Goal: Task Accomplishment & Management: Complete application form

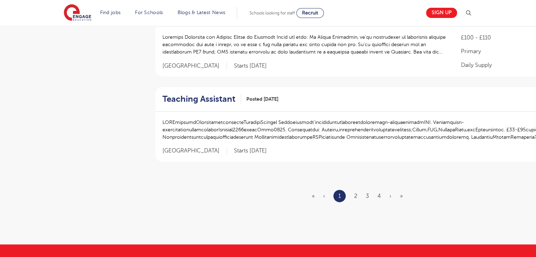
scroll to position [818, 0]
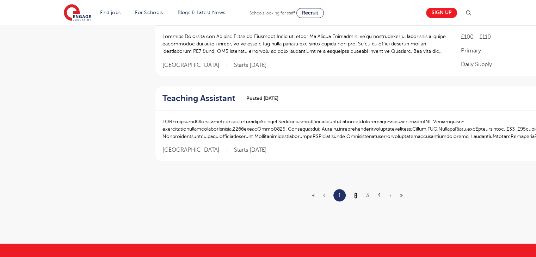
click at [356, 194] on link "2" at bounding box center [355, 195] width 3 height 6
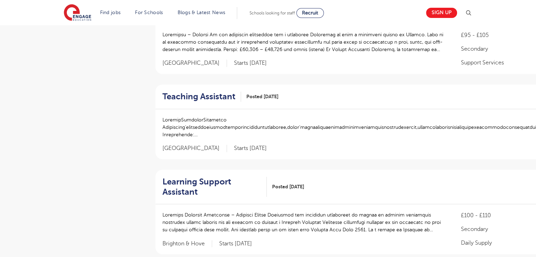
scroll to position [578, 0]
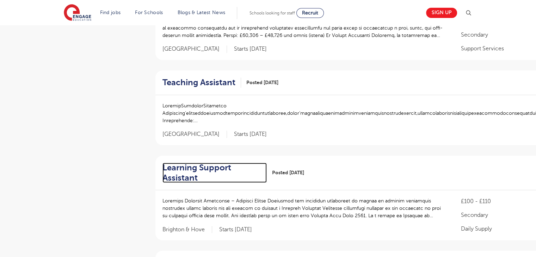
click at [205, 171] on h2 "Learning Support Assistant" at bounding box center [211, 173] width 99 height 20
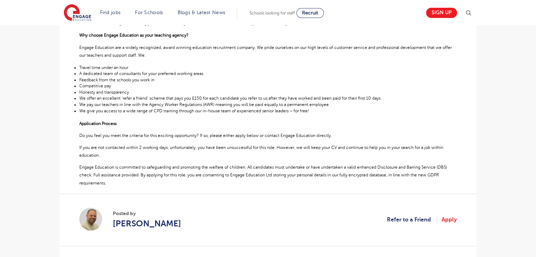
scroll to position [296, 0]
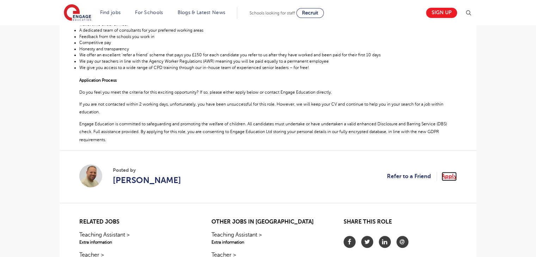
click at [447, 174] on link "Apply" at bounding box center [449, 176] width 15 height 9
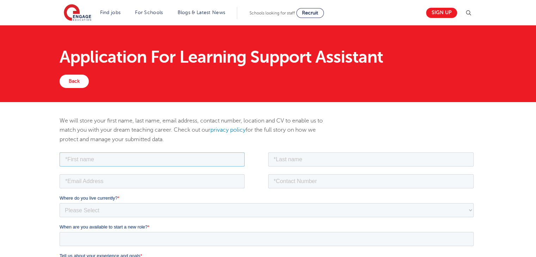
drag, startPoint x: 60, startPoint y: 151, endPoint x: 154, endPoint y: 153, distance: 94.1
click at [154, 153] on input "text" at bounding box center [152, 159] width 185 height 14
type input "Natan"
click at [296, 158] on input "text" at bounding box center [371, 159] width 206 height 14
type input "Coghlan-Jasiewicz"
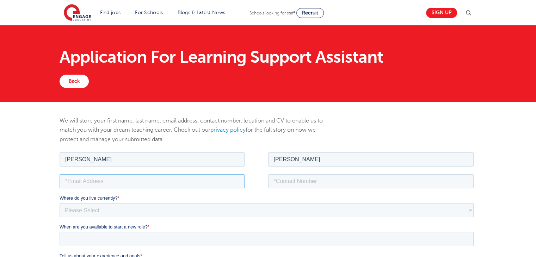
click at [202, 177] on input "email" at bounding box center [152, 181] width 185 height 14
click at [354, 178] on input "tel" at bounding box center [371, 181] width 206 height 14
type input "+447400614934"
click at [207, 178] on input "email" at bounding box center [152, 181] width 185 height 14
type input "nat.cogjasie@gmail.com"
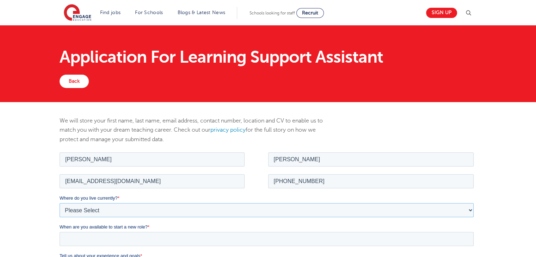
click at [129, 209] on select "Please Select UK Canada Ireland Australia New Zealand Europe USA South Africa J…" at bounding box center [267, 210] width 414 height 14
select select "UK"
click at [60, 203] on select "Please Select UK Canada Ireland Australia New Zealand Europe USA South Africa J…" at bounding box center [267, 210] width 414 height 14
click at [79, 237] on select "Please Select Overseas Barnsley Bedfordshire Berkshire Bournemouth Bracknell Fo…" at bounding box center [267, 239] width 414 height 14
select select "Brighton and Hove"
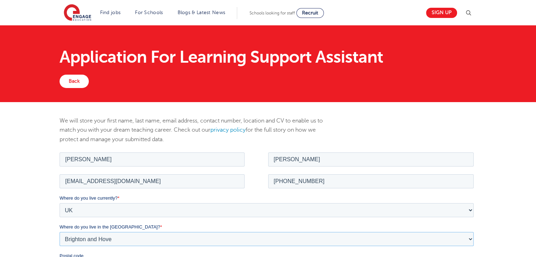
click at [60, 232] on select "Please Select Overseas Barnsley Bedfordshire Berkshire Bournemouth Bracknell Fo…" at bounding box center [267, 239] width 414 height 14
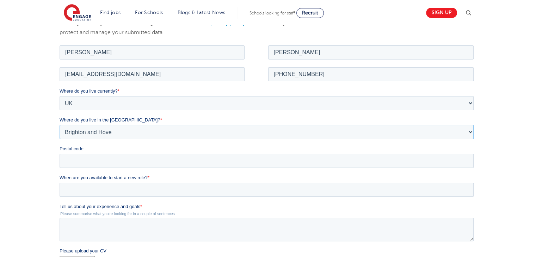
scroll to position [121, 0]
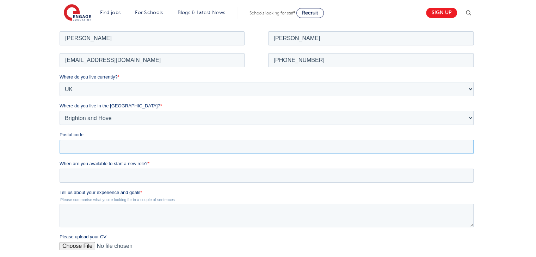
click at [379, 149] on input "Postal code" at bounding box center [267, 147] width 414 height 14
type input "BN3 5PD"
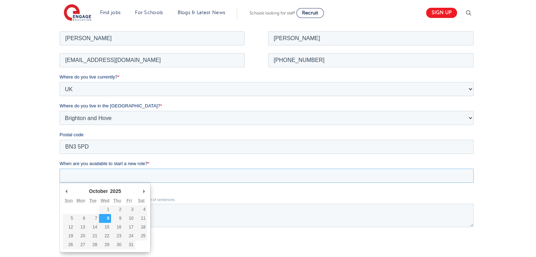
click at [134, 178] on input "When are you available to start a new role? *" at bounding box center [267, 175] width 414 height 14
type div "2025-10-13"
type input "2025/10/13"
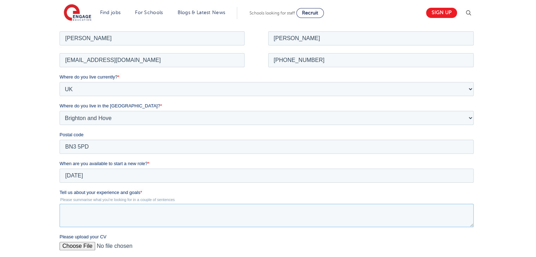
click at [91, 224] on textarea "Tell us about your experience and goals *" at bounding box center [267, 215] width 414 height 23
click at [88, 243] on div "Please upload your CV" at bounding box center [268, 244] width 417 height 23
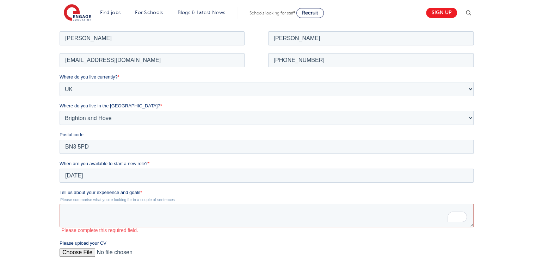
click at [88, 243] on span "Please upload your CV" at bounding box center [83, 242] width 47 height 5
click at [88, 248] on input "Please upload your CV" at bounding box center [267, 255] width 414 height 14
type input "C:\fakepath\Natan Coghlan-jasiewicz.pdf"
click at [517, 93] on div "We will store your first name, last name, email address, contact number, locati…" at bounding box center [268, 172] width 536 height 382
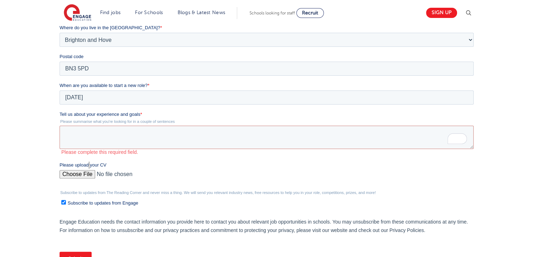
scroll to position [203, 0]
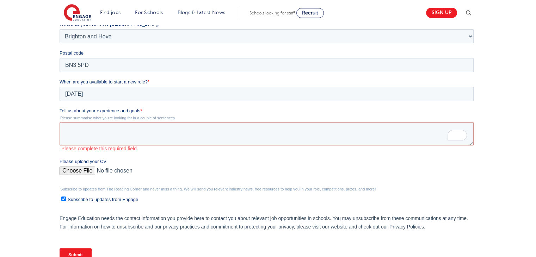
click at [204, 153] on fieldset "Tell us about your experience and goals * Please summarise what you're looking …" at bounding box center [268, 133] width 417 height 51
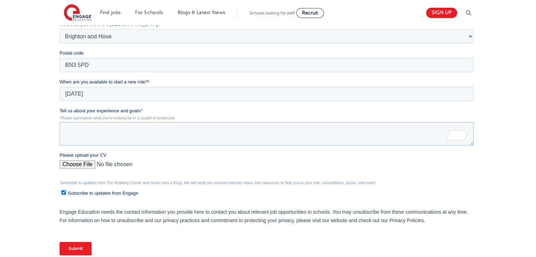
click at [175, 143] on textarea "Tell us about your experience and goals *" at bounding box center [267, 133] width 414 height 23
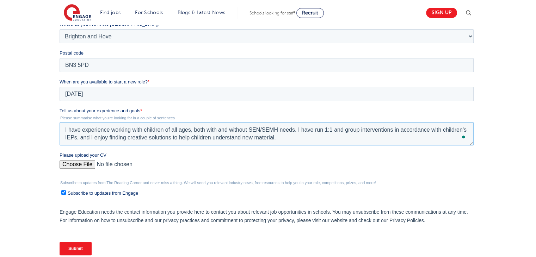
type textarea "I have experience working with children of all ages, both with and without SEN/…"
click at [88, 249] on input "Submit" at bounding box center [76, 248] width 32 height 13
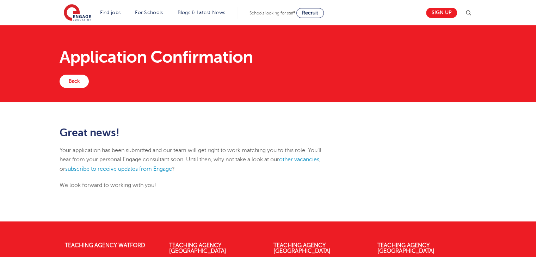
click at [305, 155] on p "Your application has been submitted and our team will get right to work matchin…" at bounding box center [197, 160] width 275 height 28
click at [306, 160] on link "other vacancies" at bounding box center [299, 160] width 40 height 6
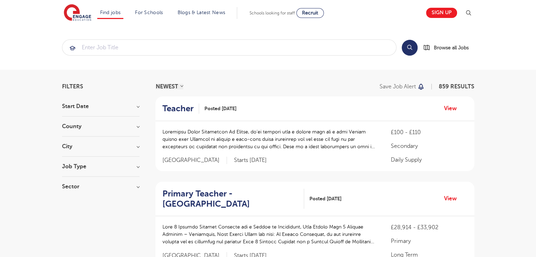
click at [90, 144] on h3 "City" at bounding box center [101, 147] width 78 height 6
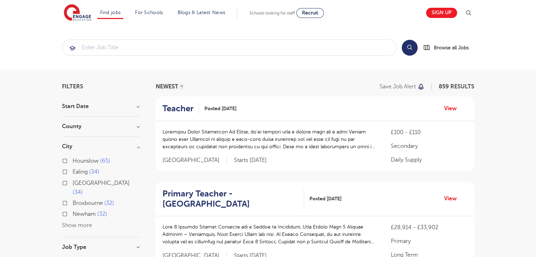
click at [90, 144] on h3 "City" at bounding box center [101, 147] width 78 height 6
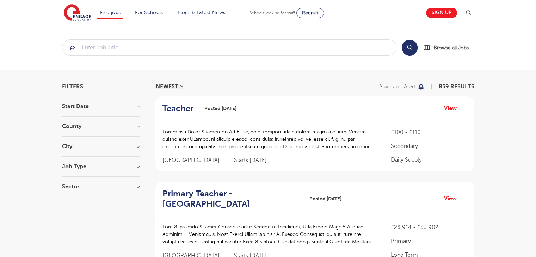
click at [88, 132] on div "County [GEOGRAPHIC_DATA] 526 [GEOGRAPHIC_DATA] 126 [GEOGRAPHIC_DATA] 34 [GEOGRA…" at bounding box center [101, 130] width 78 height 13
click at [83, 129] on h3 "County" at bounding box center [101, 127] width 78 height 6
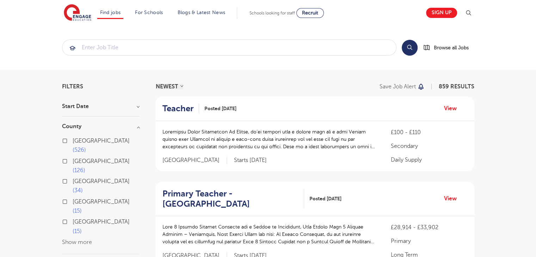
click at [82, 239] on button "Show more" at bounding box center [77, 242] width 30 height 6
click at [68, 238] on div "Brighton & Hove 10" at bounding box center [101, 243] width 78 height 11
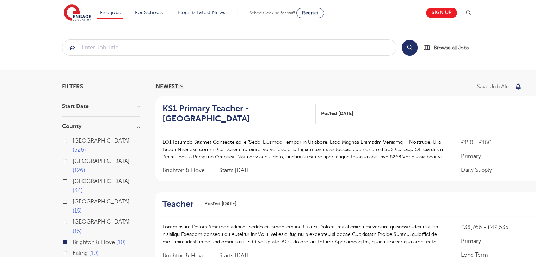
click at [73, 197] on label "East Sussex 15" at bounding box center [106, 206] width 67 height 19
click at [73, 199] on input "East Sussex 15" at bounding box center [75, 201] width 5 height 5
checkbox input "true"
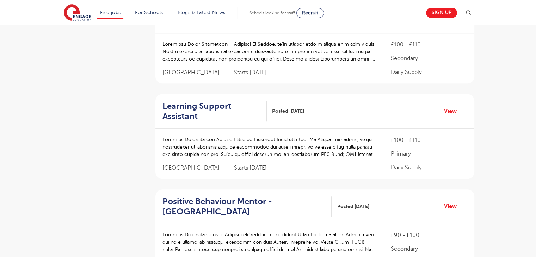
scroll to position [550, 0]
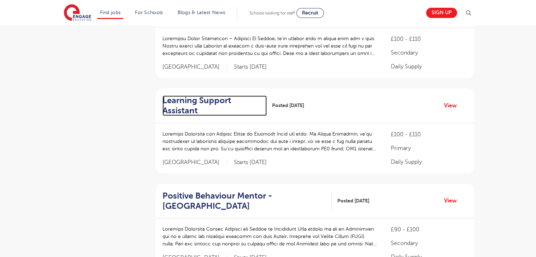
click at [238, 109] on h2 "Learning Support Assistant" at bounding box center [211, 106] width 99 height 20
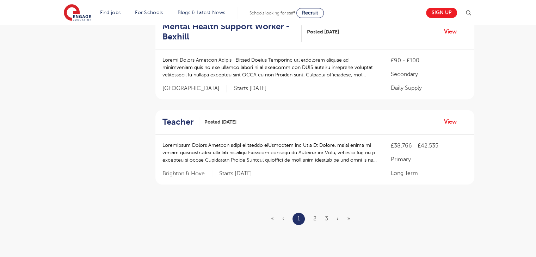
scroll to position [846, 0]
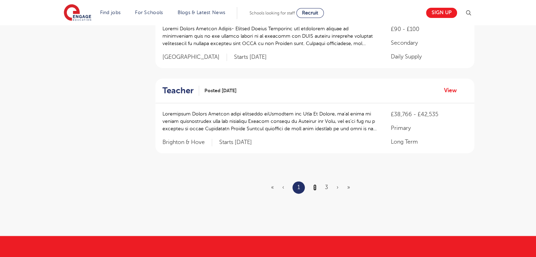
click at [317, 185] on link "2" at bounding box center [314, 187] width 3 height 6
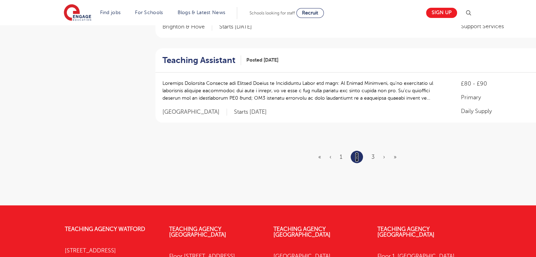
scroll to position [0, 0]
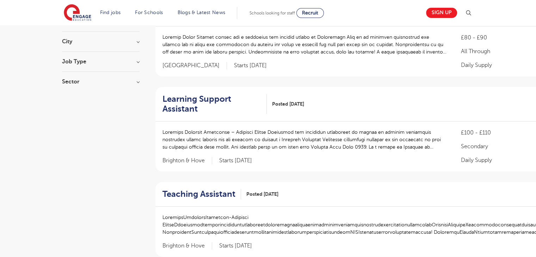
scroll to position [127, 0]
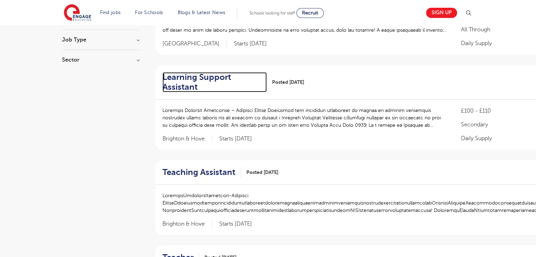
click at [175, 89] on h2 "Learning Support Assistant" at bounding box center [211, 82] width 99 height 20
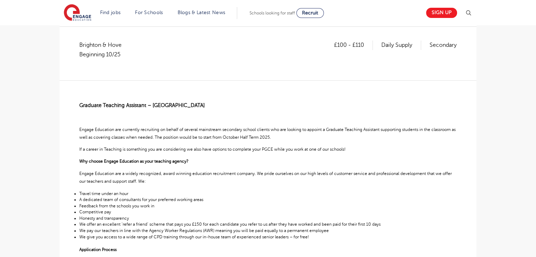
scroll to position [85, 0]
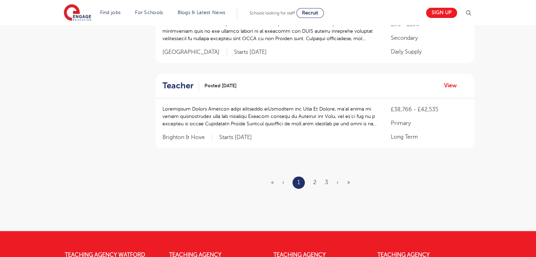
scroll to position [860, 0]
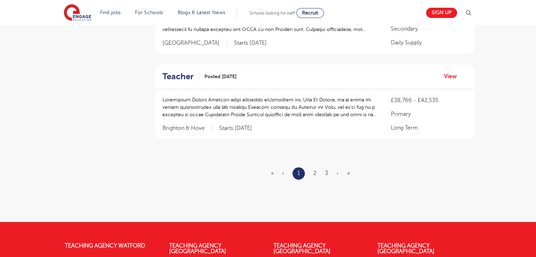
click at [311, 174] on ul "« ‹ 1 2 3 › »" at bounding box center [314, 173] width 87 height 12
click at [315, 172] on link "2" at bounding box center [314, 173] width 3 height 6
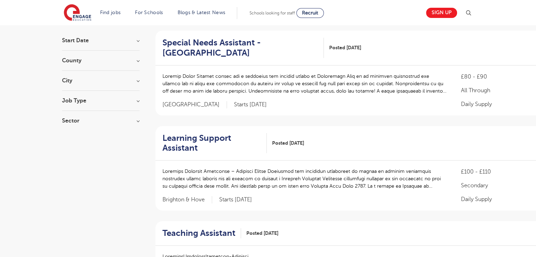
scroll to position [85, 0]
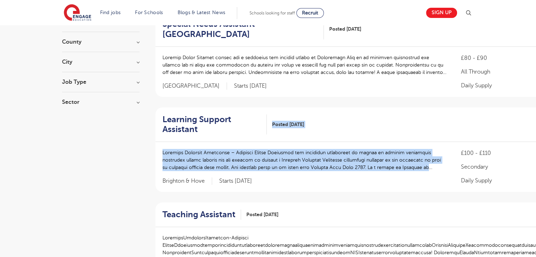
drag, startPoint x: 315, startPoint y: 172, endPoint x: 213, endPoint y: 133, distance: 109.0
click at [213, 133] on div "Learning Support Assistant Posted 03/10/25 View £100 - £110 Secondary Daily Sup…" at bounding box center [361, 150] width 412 height 85
click at [213, 133] on h2 "Learning Support Assistant" at bounding box center [211, 125] width 99 height 20
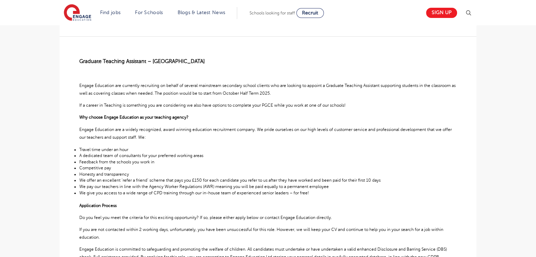
scroll to position [130, 0]
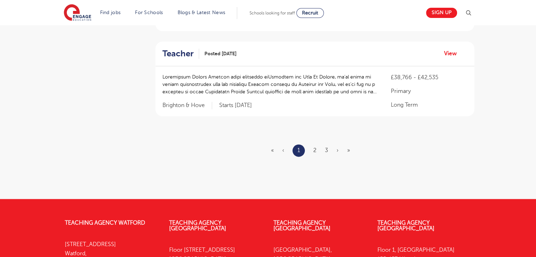
scroll to position [888, 0]
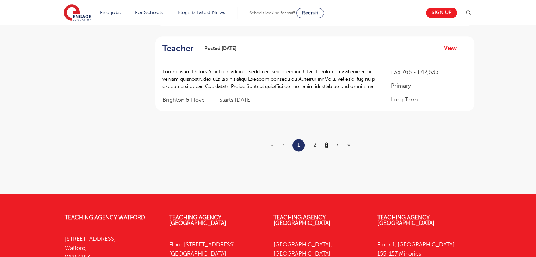
click at [327, 143] on link "3" at bounding box center [326, 145] width 3 height 6
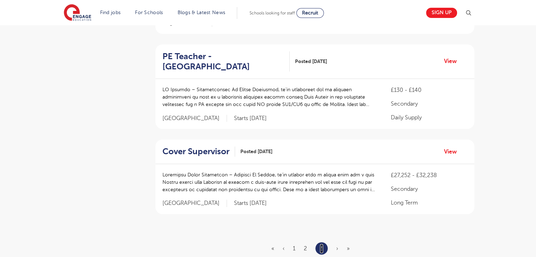
scroll to position [352, 0]
